Goal: Task Accomplishment & Management: Use online tool/utility

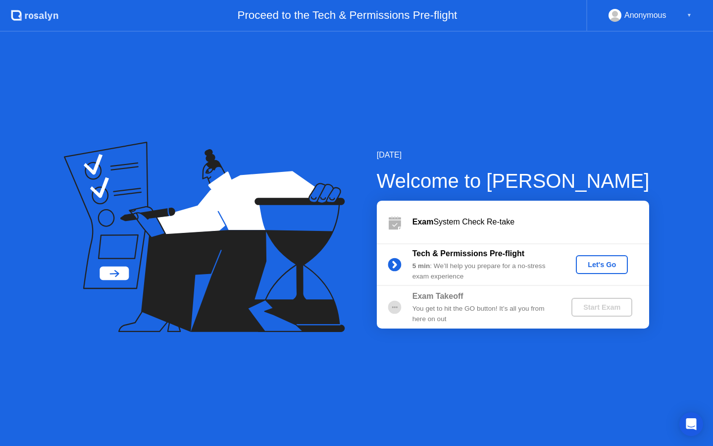
click at [589, 266] on div "Let's Go" at bounding box center [602, 264] width 44 height 8
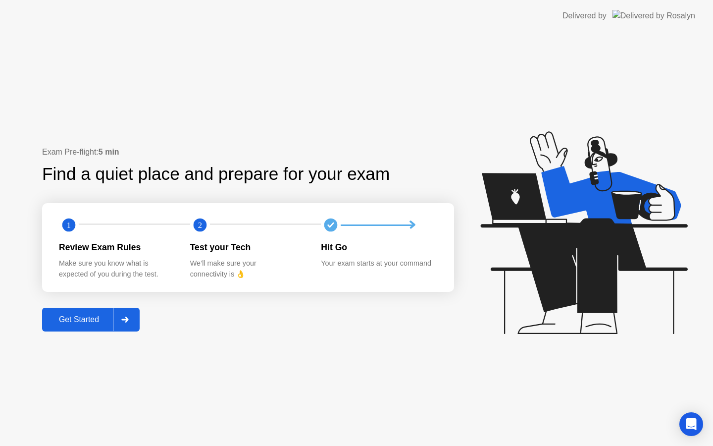
click at [74, 315] on div "Get Started" at bounding box center [79, 319] width 68 height 9
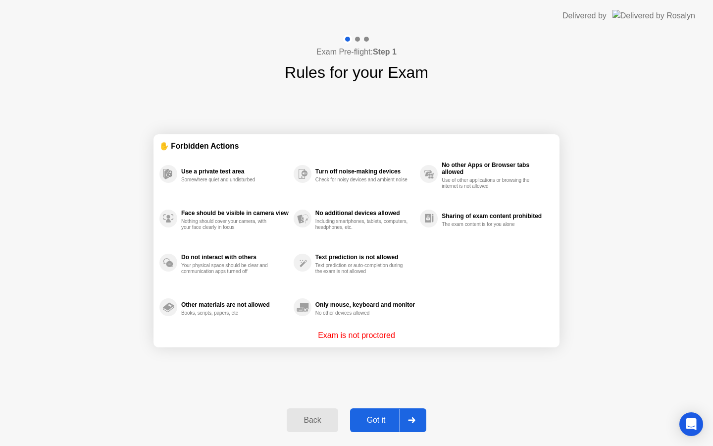
click at [396, 416] on div "Got it" at bounding box center [376, 419] width 47 height 9
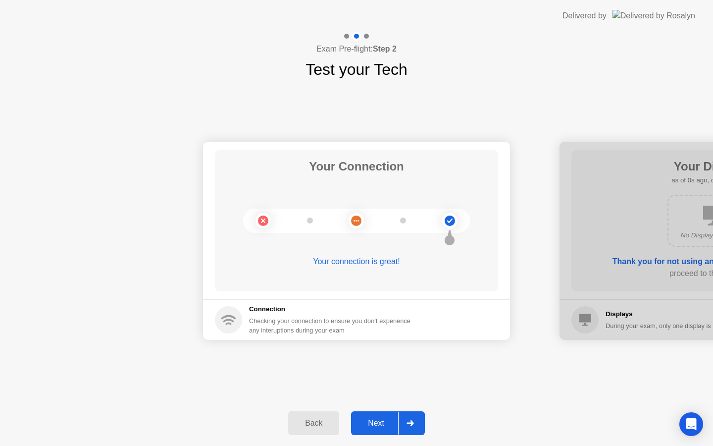
click at [396, 416] on button "Next" at bounding box center [388, 423] width 74 height 24
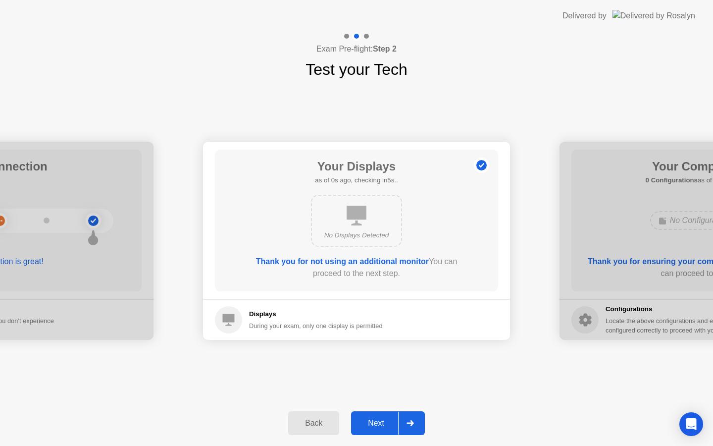
click at [396, 416] on button "Next" at bounding box center [388, 423] width 74 height 24
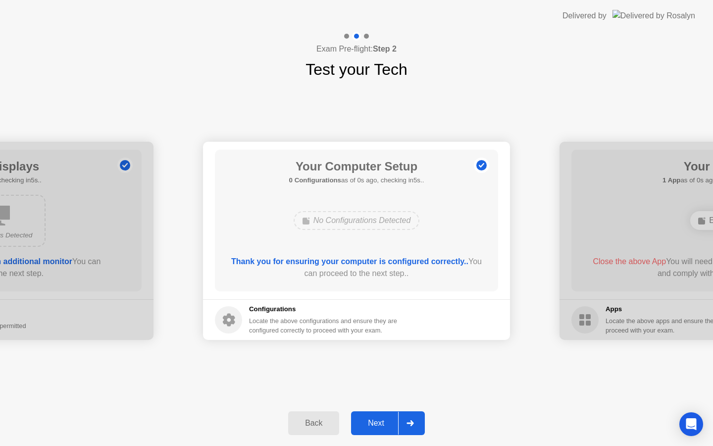
click at [396, 416] on button "Next" at bounding box center [388, 423] width 74 height 24
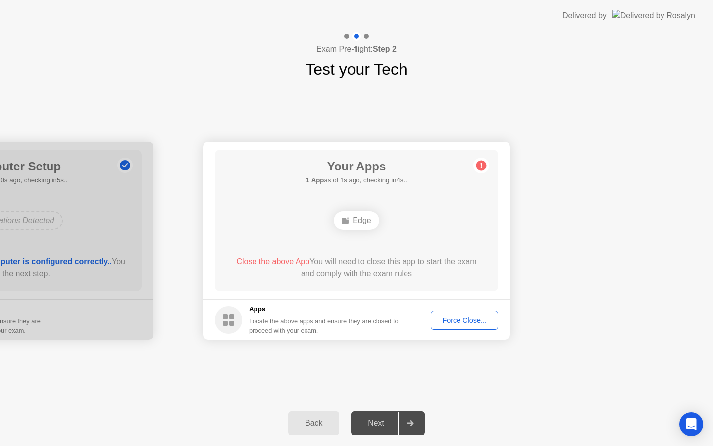
click at [455, 321] on div "Force Close..." at bounding box center [464, 320] width 60 height 8
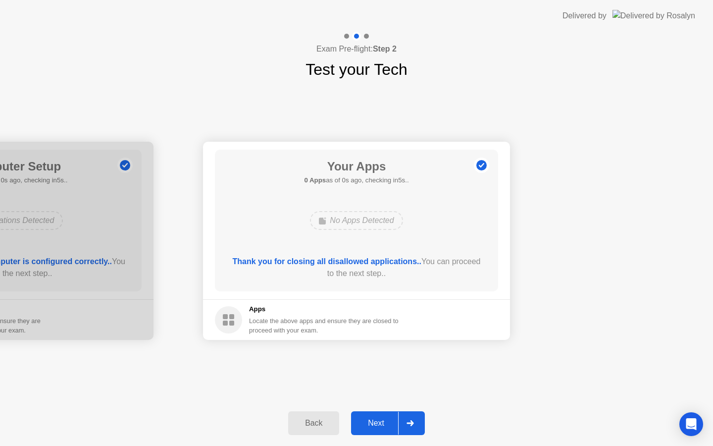
click at [386, 420] on div "Next" at bounding box center [376, 422] width 44 height 9
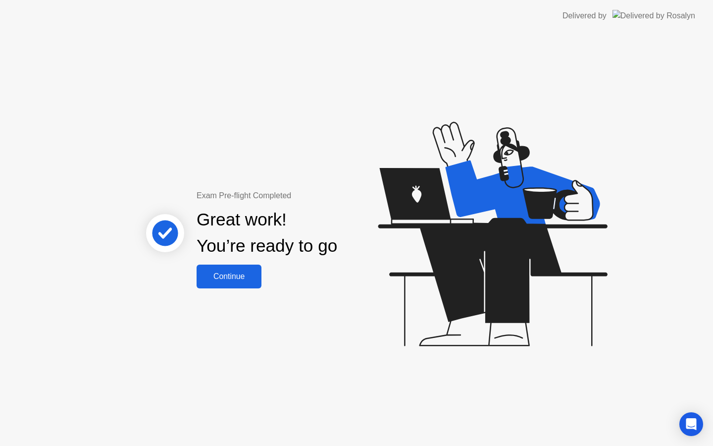
click at [226, 279] on div "Continue" at bounding box center [229, 276] width 59 height 9
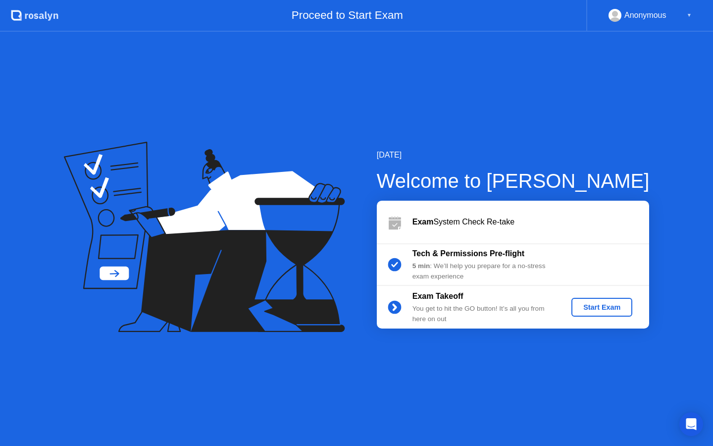
click at [613, 308] on div "Start Exam" at bounding box center [601, 307] width 53 height 8
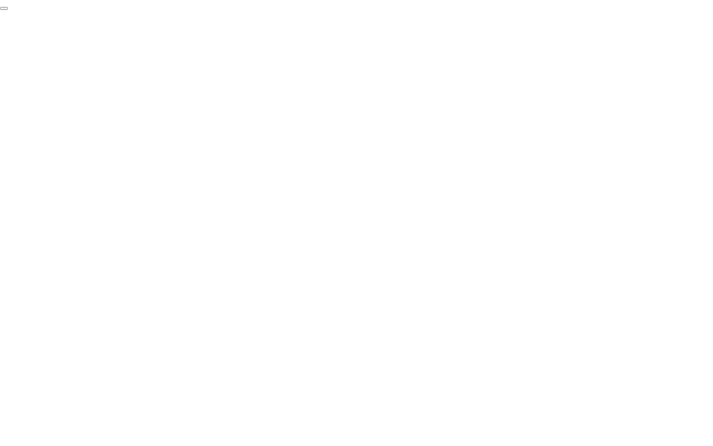
click div "End Proctoring Session"
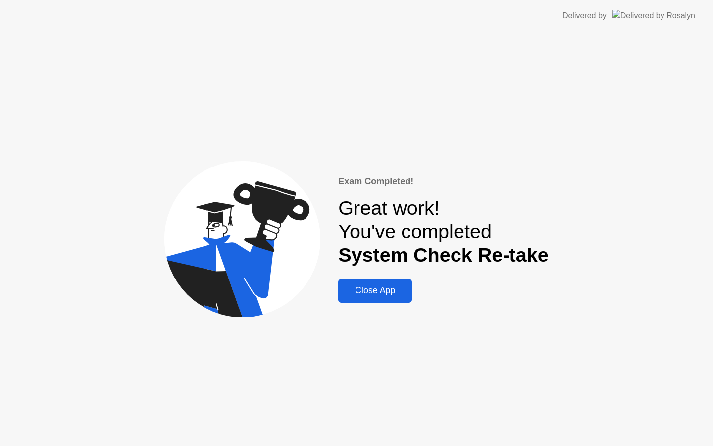
click at [389, 287] on div "Close App" at bounding box center [375, 290] width 68 height 10
